Goal: Information Seeking & Learning: Learn about a topic

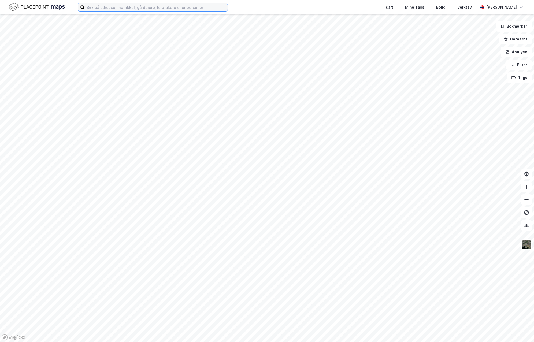
click at [117, 8] on input at bounding box center [155, 7] width 143 height 8
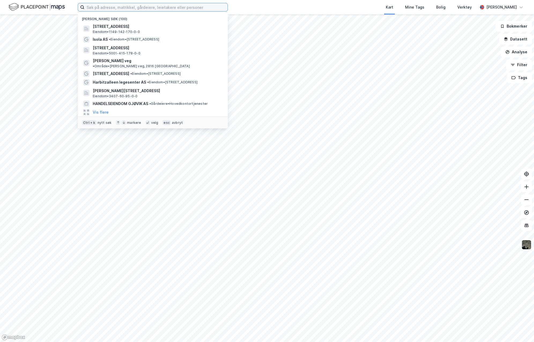
paste input "[PERSON_NAME] & Sønner AS"
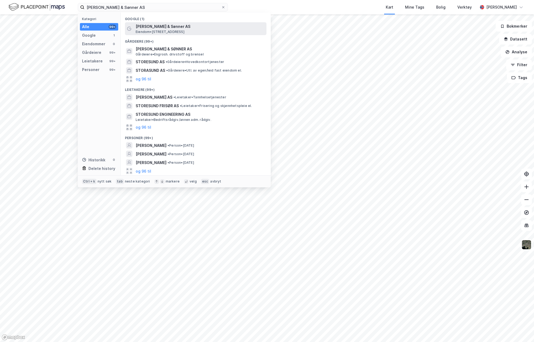
click at [168, 26] on span "[PERSON_NAME] & Sønner AS" at bounding box center [200, 26] width 129 height 6
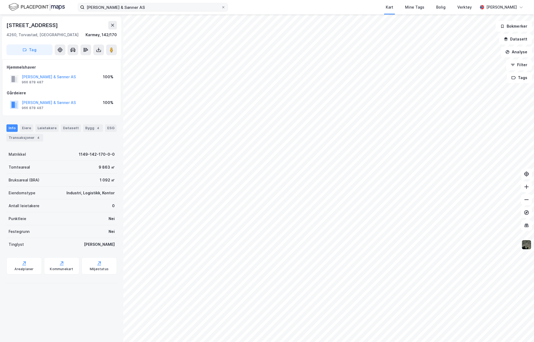
click at [202, 11] on label "[PERSON_NAME] & Sønner AS" at bounding box center [153, 7] width 150 height 9
click at [202, 11] on input "[PERSON_NAME] & Sønner AS" at bounding box center [152, 7] width 137 height 8
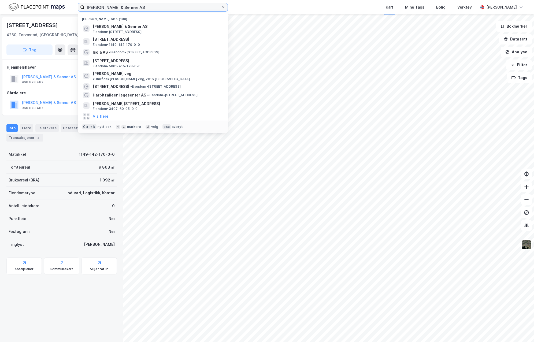
drag, startPoint x: 193, startPoint y: 8, endPoint x: 78, endPoint y: 7, distance: 115.2
click at [78, 7] on label "[PERSON_NAME] & Sønner AS" at bounding box center [153, 7] width 150 height 9
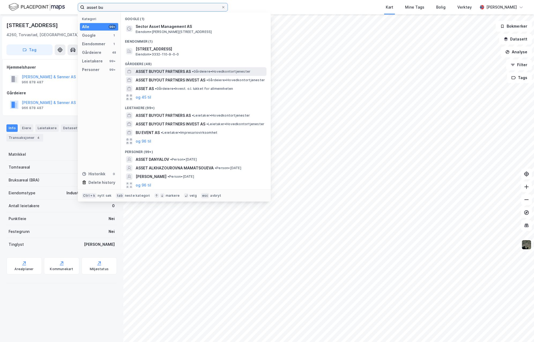
type input "asset bu"
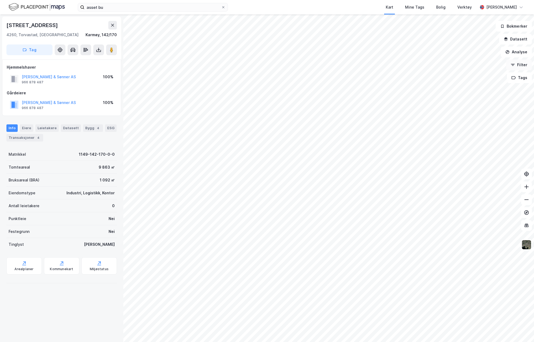
click at [517, 65] on button "Filter" at bounding box center [519, 64] width 26 height 11
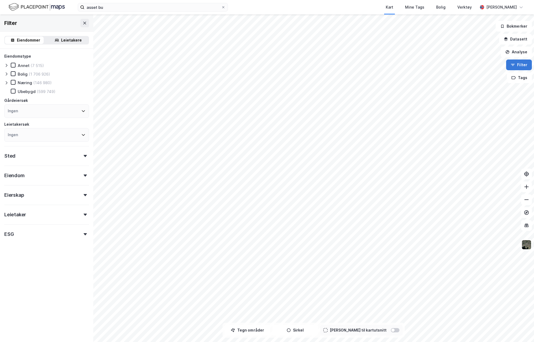
click at [517, 65] on button "Filter" at bounding box center [519, 64] width 26 height 11
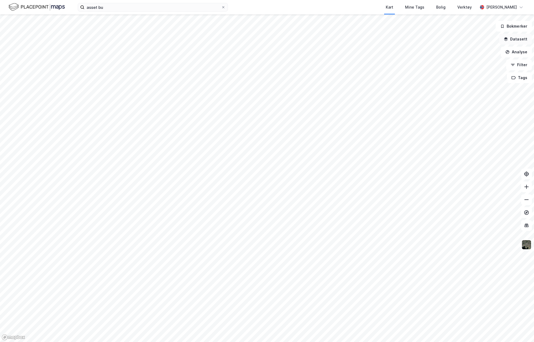
click at [511, 40] on button "Datasett" at bounding box center [515, 39] width 33 height 11
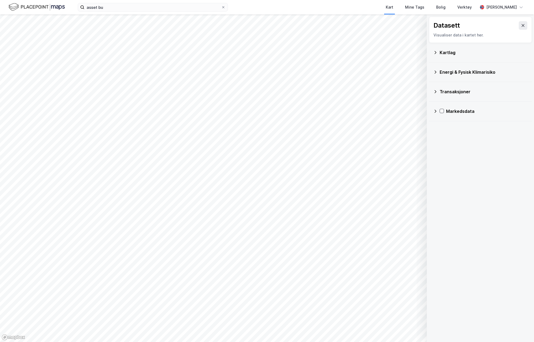
click at [438, 51] on div "Kartlag" at bounding box center [480, 52] width 94 height 13
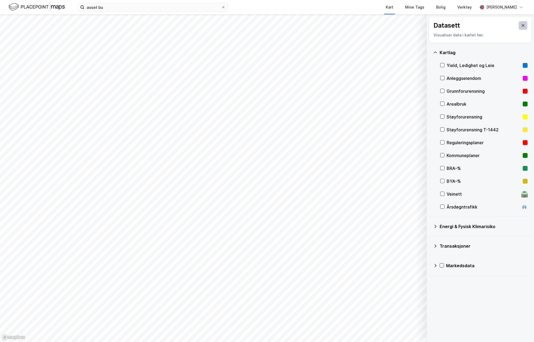
click at [522, 26] on icon at bounding box center [523, 25] width 3 height 3
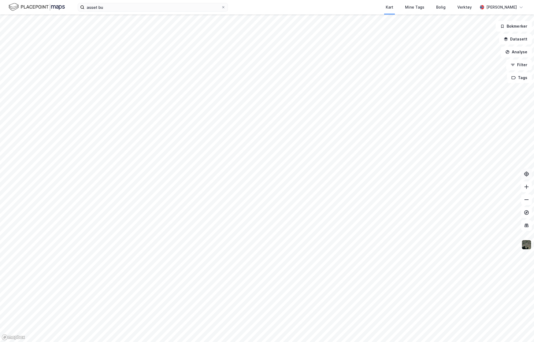
click at [528, 174] on icon at bounding box center [526, 174] width 4 height 4
click at [518, 39] on button "Datasett" at bounding box center [515, 39] width 33 height 11
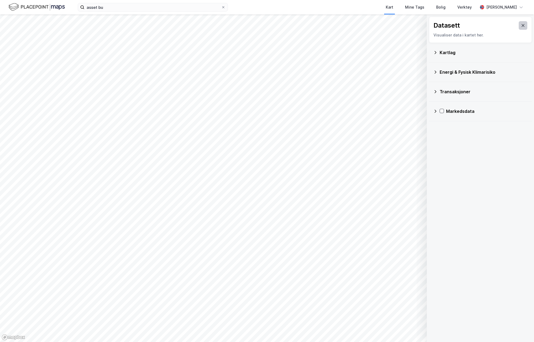
click at [521, 25] on icon at bounding box center [523, 25] width 4 height 4
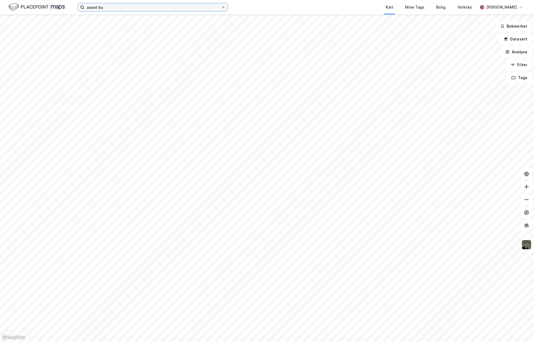
click at [140, 8] on input "asset bu" at bounding box center [152, 7] width 137 height 8
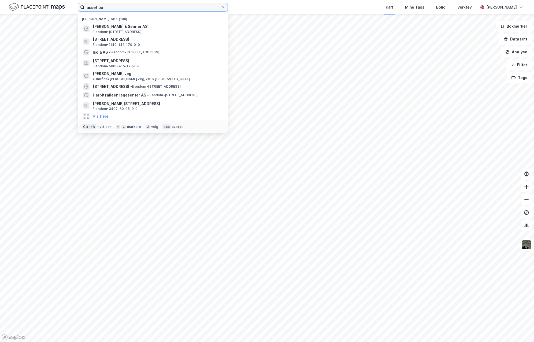
drag, startPoint x: 136, startPoint y: 8, endPoint x: 102, endPoint y: 6, distance: 34.3
click at [102, 6] on input "asset bu" at bounding box center [152, 7] width 137 height 8
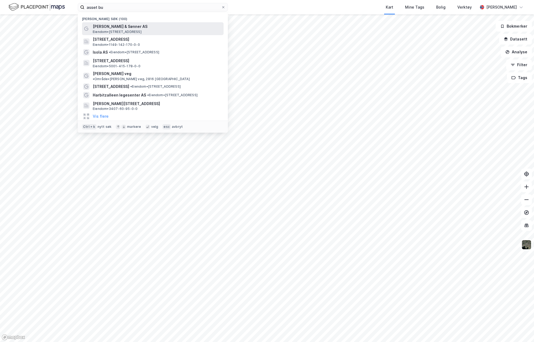
click at [129, 27] on span "[PERSON_NAME] & Sønner AS" at bounding box center [157, 26] width 129 height 6
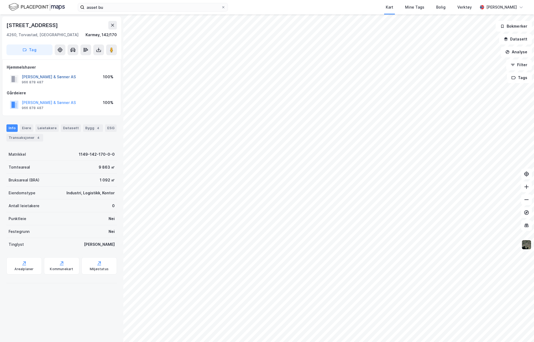
click at [0, 0] on button "[PERSON_NAME] & Sønner AS" at bounding box center [0, 0] width 0 height 0
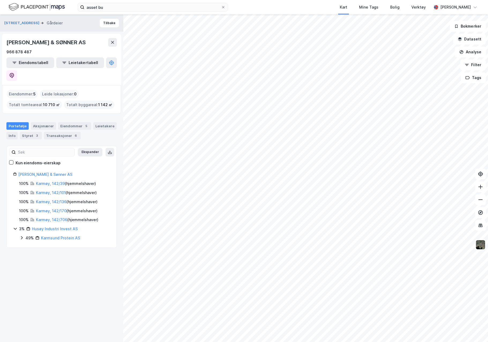
drag, startPoint x: 79, startPoint y: 159, endPoint x: 9, endPoint y: 163, distance: 70.0
click at [9, 171] on div "[PERSON_NAME] & Sønner AS 100% Karmøy, 142/39 ( hjemmelshaver ) 100% Karmøy, 14…" at bounding box center [62, 206] width 110 height 70
copy link "[PERSON_NAME] & Sønner AS"
